Goal: Answer question/provide support

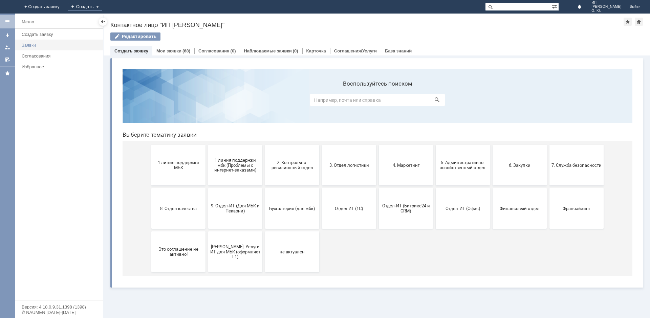
click at [34, 44] on div "Заявки" at bounding box center [60, 45] width 77 height 5
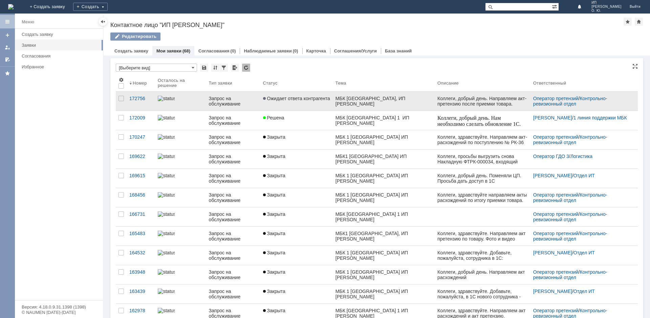
click at [315, 98] on span "Ожидает ответа контрагента" at bounding box center [296, 98] width 67 height 5
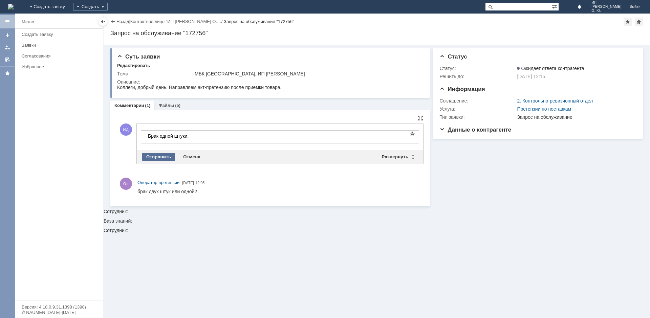
click at [159, 153] on div "Отправить" at bounding box center [158, 157] width 33 height 8
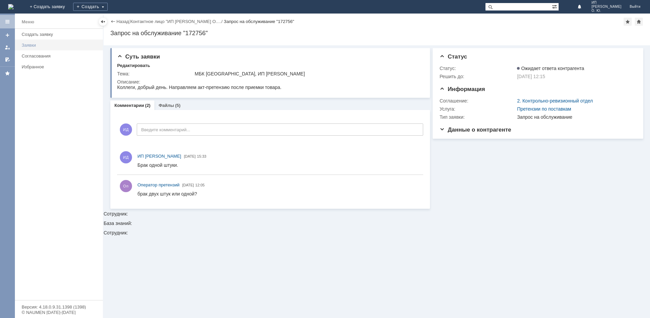
click at [34, 45] on div "Заявки" at bounding box center [60, 45] width 77 height 5
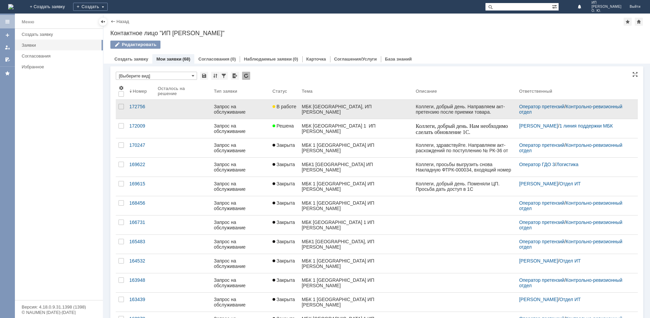
click at [354, 111] on div "МБК [GEOGRAPHIC_DATA], ИП [PERSON_NAME]" at bounding box center [356, 109] width 109 height 11
